Goal: Task Accomplishment & Management: Manage account settings

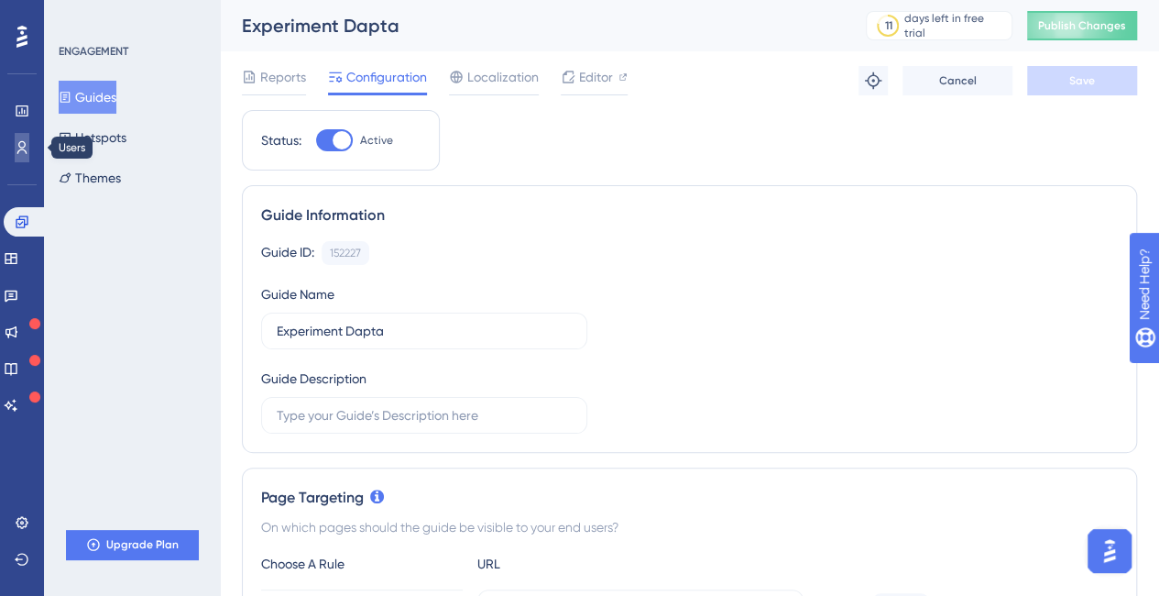
click at [29, 139] on link at bounding box center [22, 147] width 15 height 29
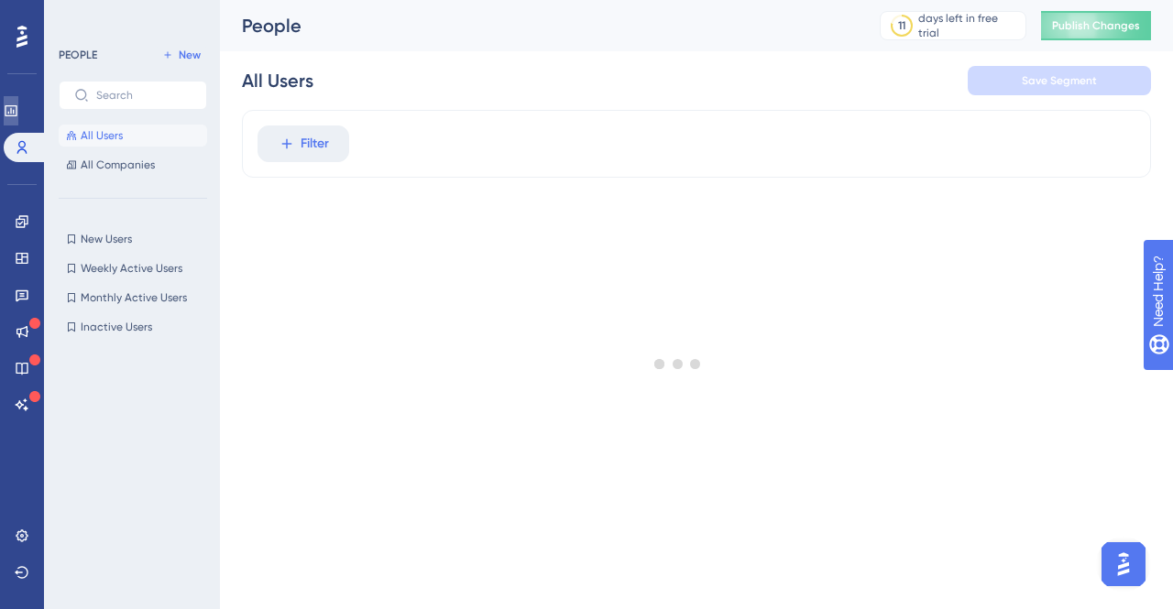
click at [18, 119] on link at bounding box center [11, 110] width 15 height 29
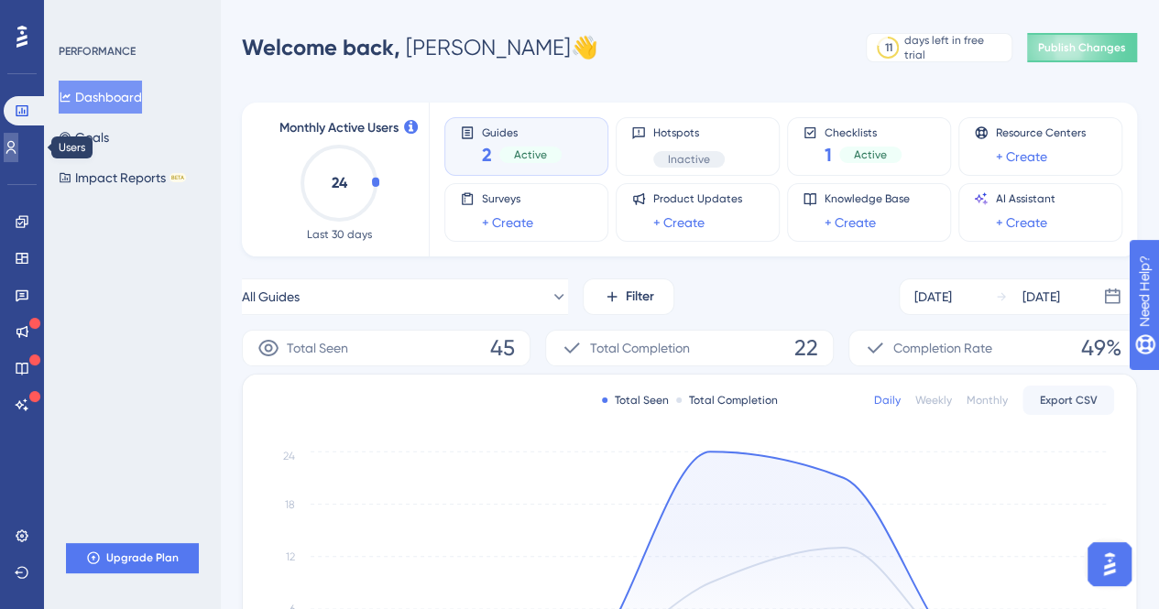
click at [18, 155] on link at bounding box center [11, 147] width 15 height 29
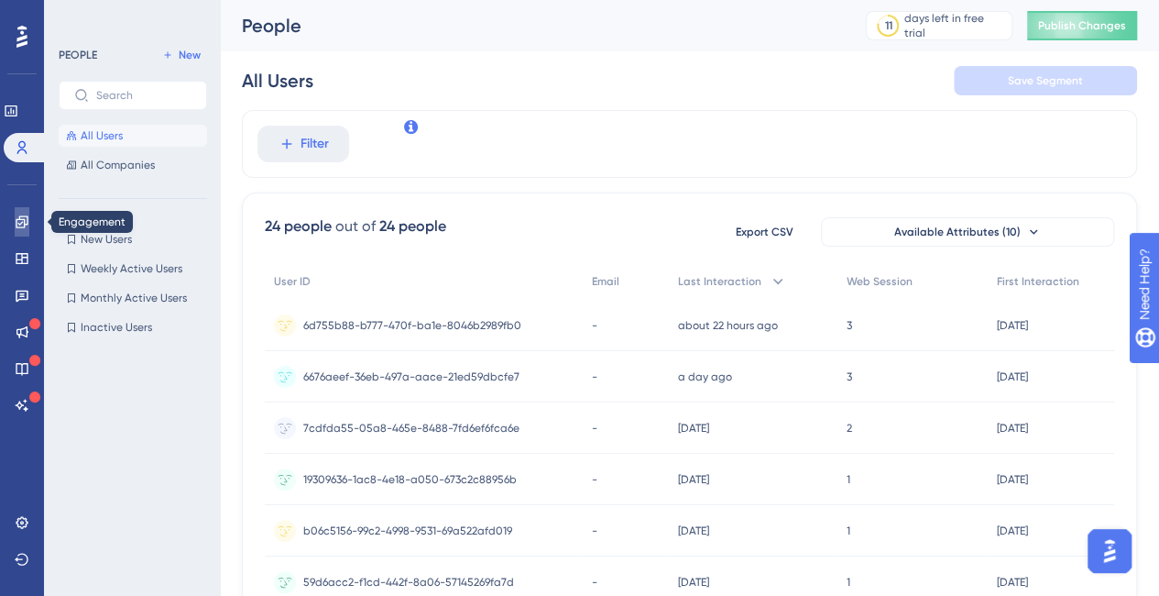
click at [29, 217] on link at bounding box center [22, 221] width 15 height 29
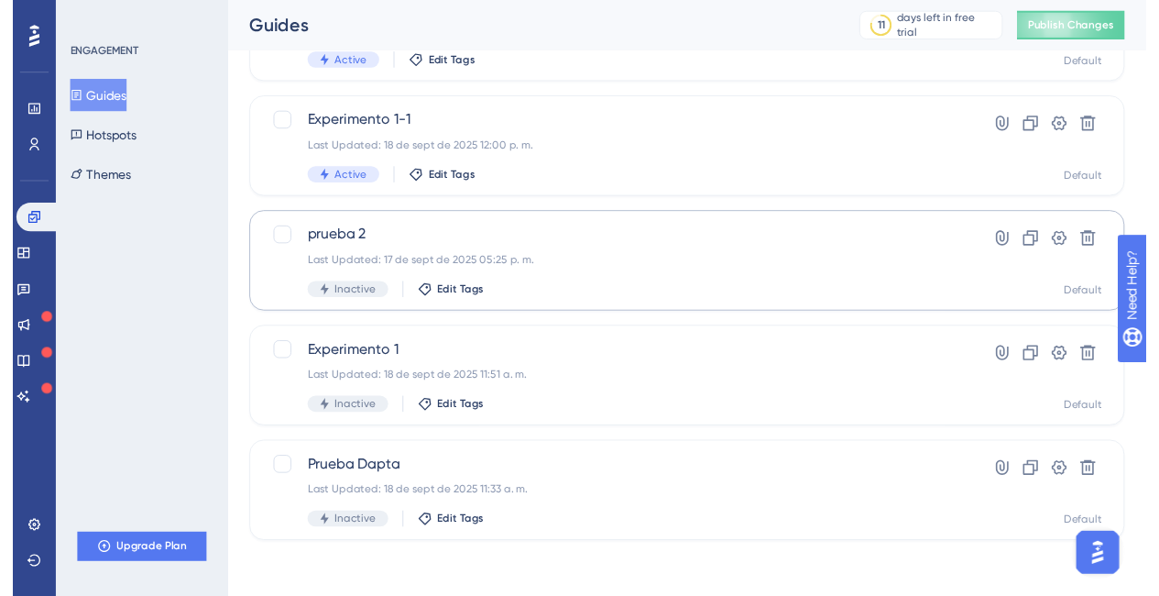
scroll to position [5, 0]
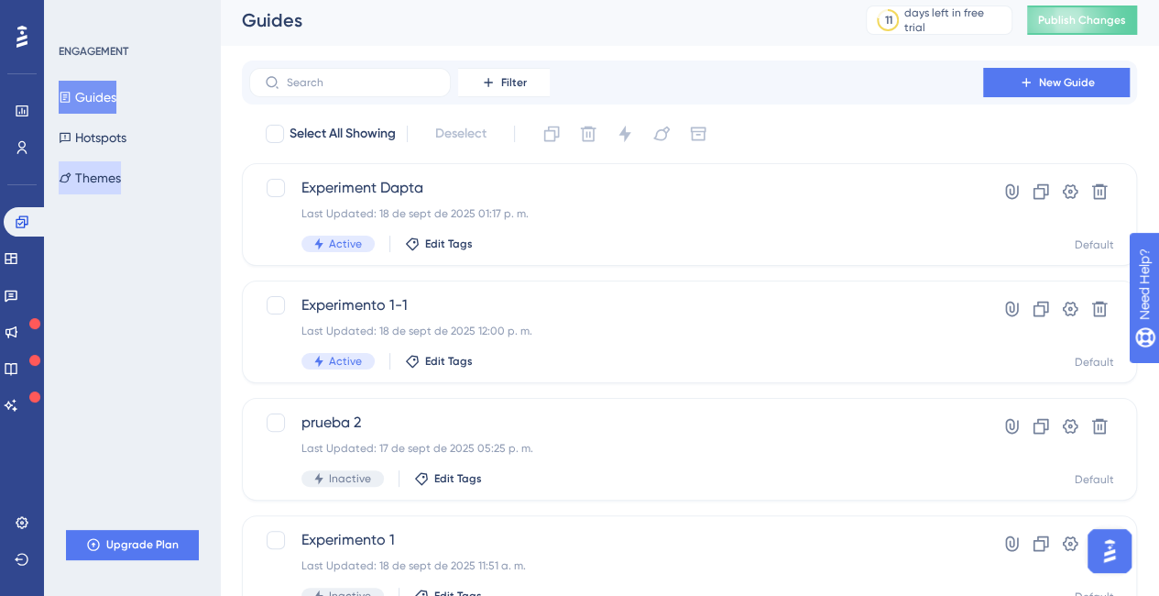
click at [121, 177] on button "Themes" at bounding box center [90, 177] width 62 height 33
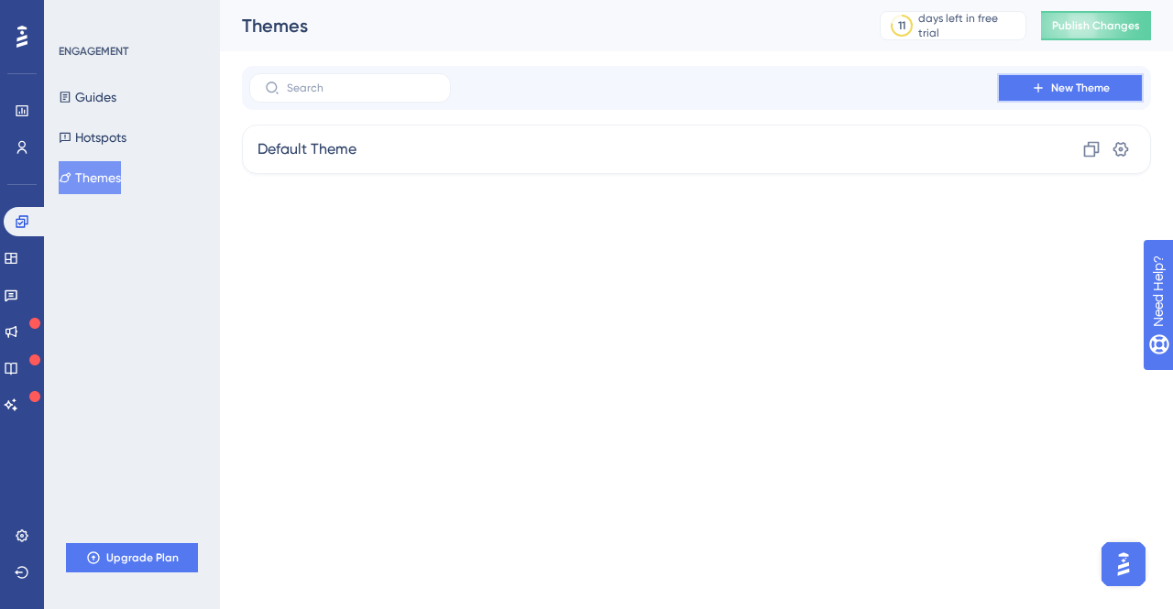
click at [1069, 88] on span "New Theme" at bounding box center [1080, 88] width 59 height 15
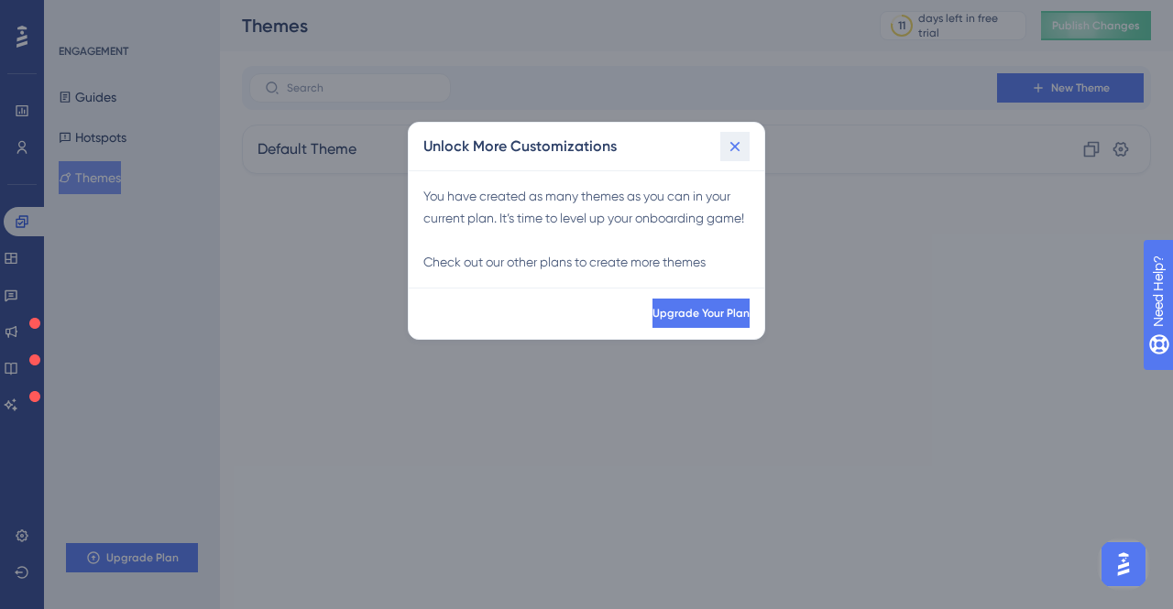
click at [746, 145] on button at bounding box center [734, 146] width 29 height 29
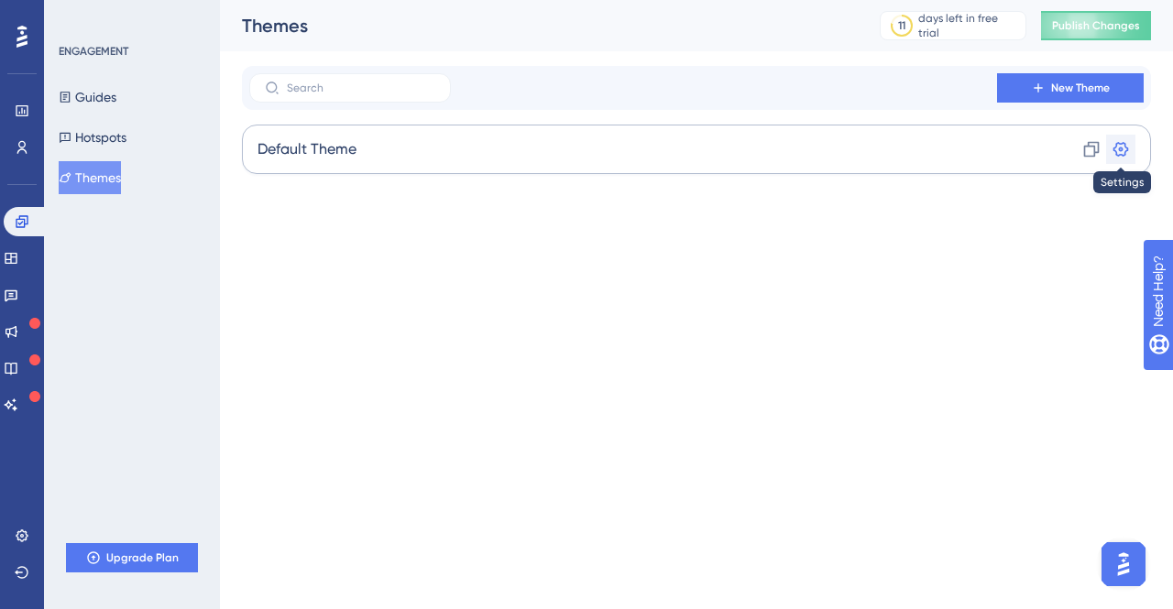
click at [1123, 150] on icon at bounding box center [1120, 149] width 18 height 18
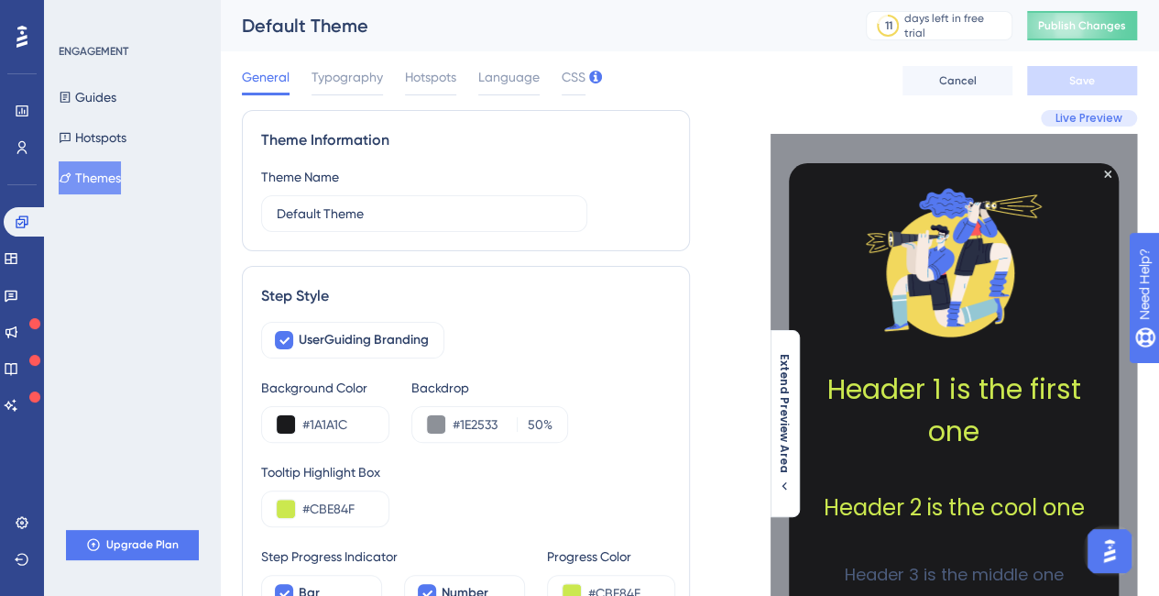
scroll to position [183, 0]
